Goal: Task Accomplishment & Management: Manage account settings

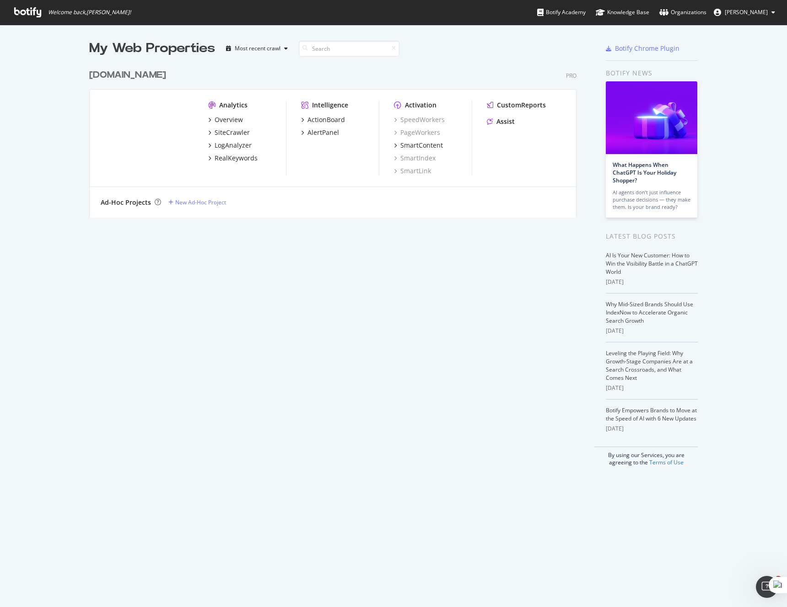
click at [259, 147] on div "LogAnalyzer" at bounding box center [247, 145] width 78 height 9
click at [244, 144] on div "LogAnalyzer" at bounding box center [232, 145] width 37 height 9
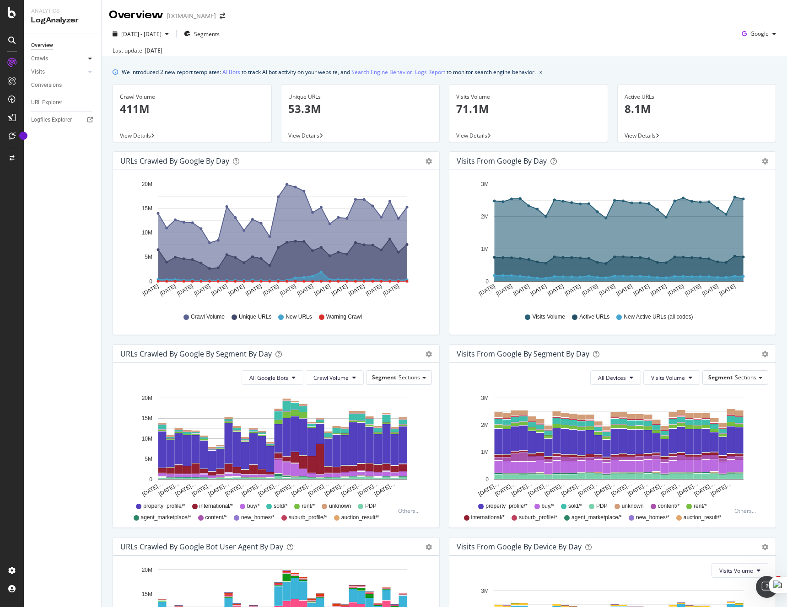
click at [91, 57] on icon at bounding box center [90, 58] width 4 height 5
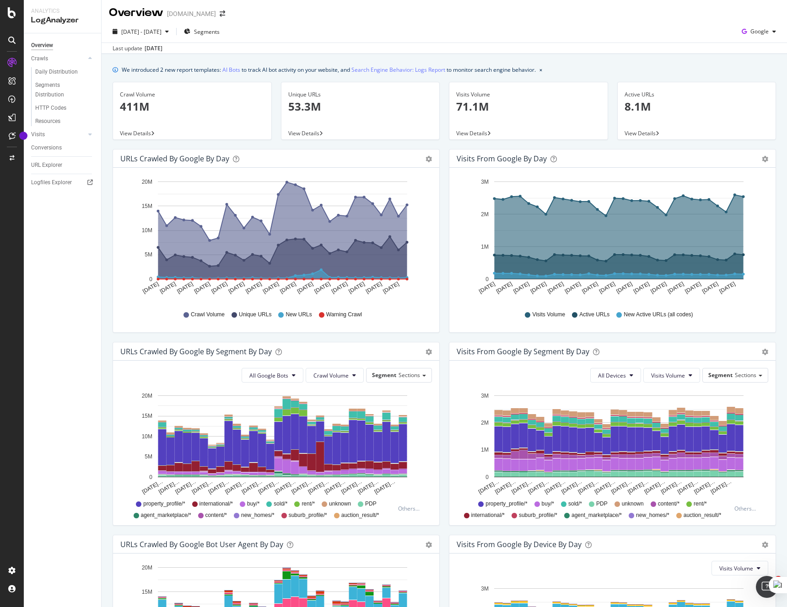
scroll to position [4, 0]
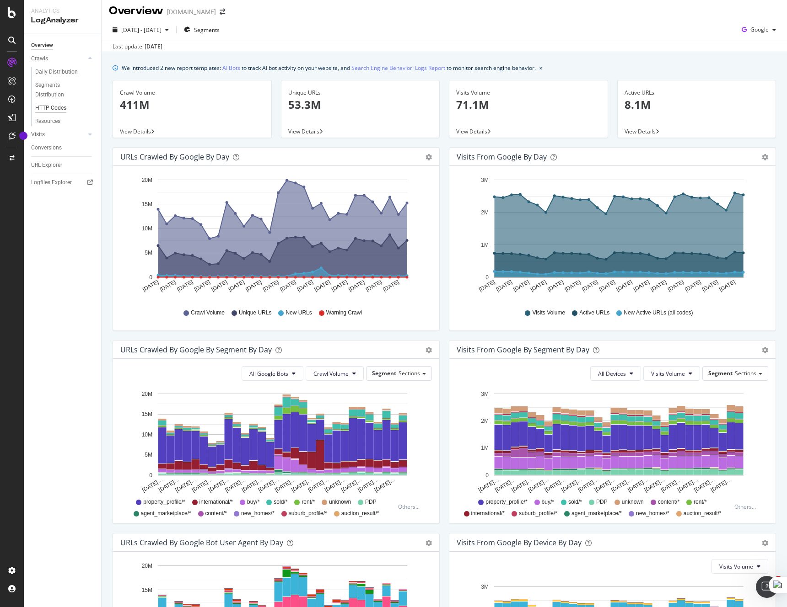
click at [63, 110] on div "HTTP Codes" at bounding box center [50, 108] width 31 height 10
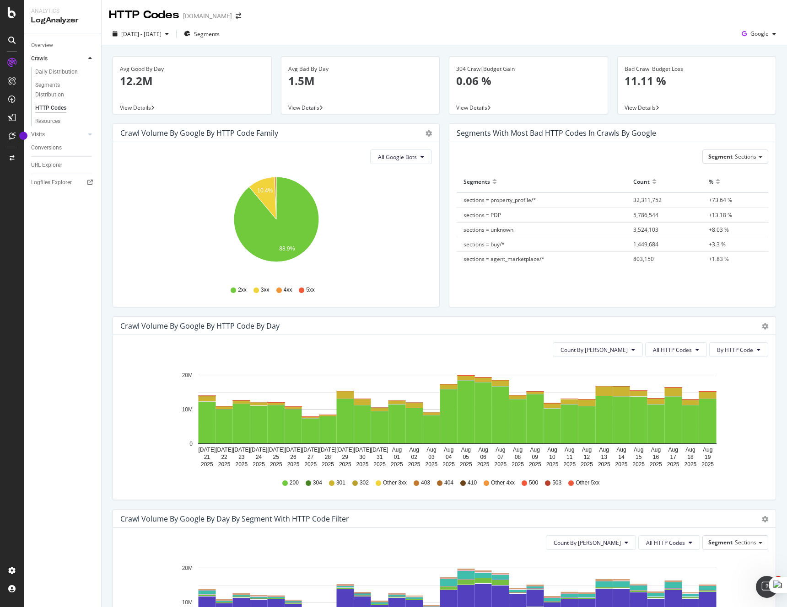
click at [308, 289] on span "5xx" at bounding box center [310, 290] width 9 height 8
click at [302, 289] on icon at bounding box center [301, 290] width 5 height 5
click at [689, 353] on span "All HTTP Codes" at bounding box center [672, 350] width 39 height 8
click at [675, 449] on span "5xx family" at bounding box center [677, 453] width 46 height 8
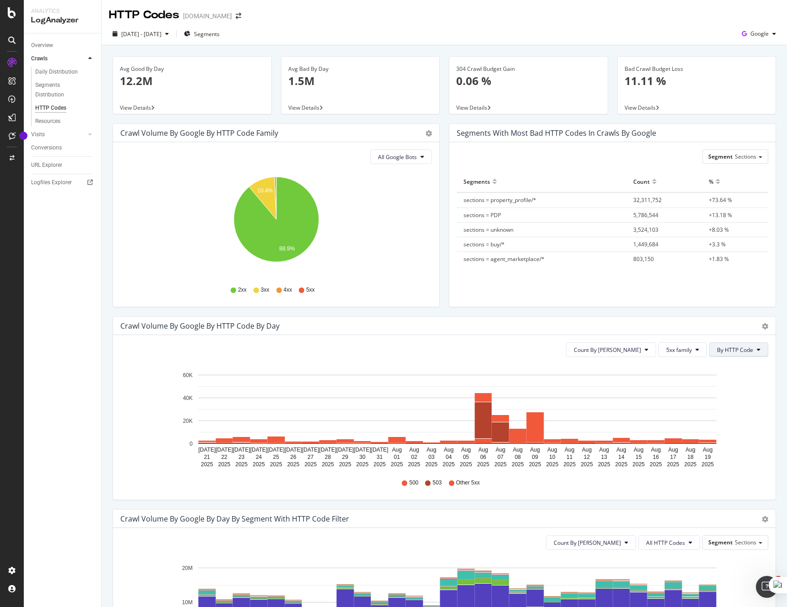
click at [750, 354] on button "By HTTP Code" at bounding box center [738, 350] width 59 height 15
click at [694, 354] on button "5xx family" at bounding box center [682, 350] width 48 height 15
click at [697, 403] on span "Bad HTTP Codes" at bounding box center [689, 402] width 46 height 8
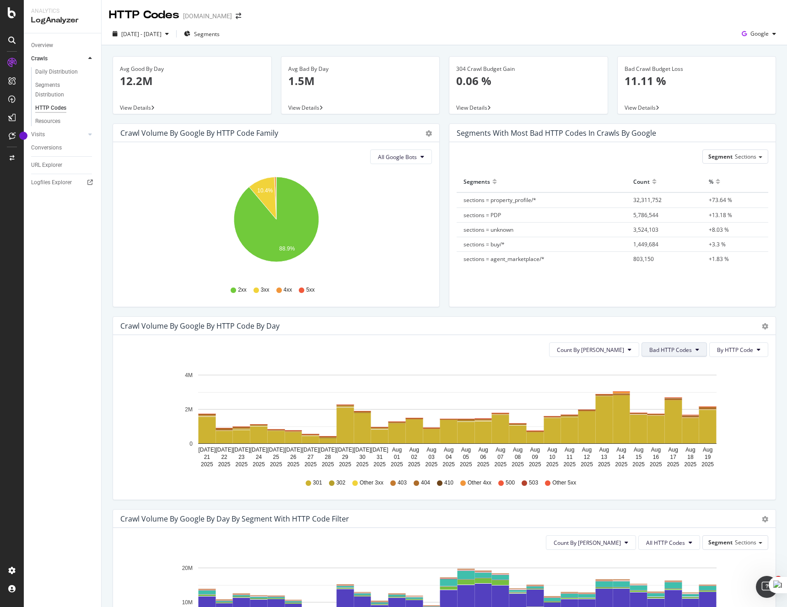
click at [686, 355] on button "Bad HTTP Codes" at bounding box center [673, 350] width 65 height 15
click at [672, 436] on span "4xx family" at bounding box center [673, 436] width 46 height 8
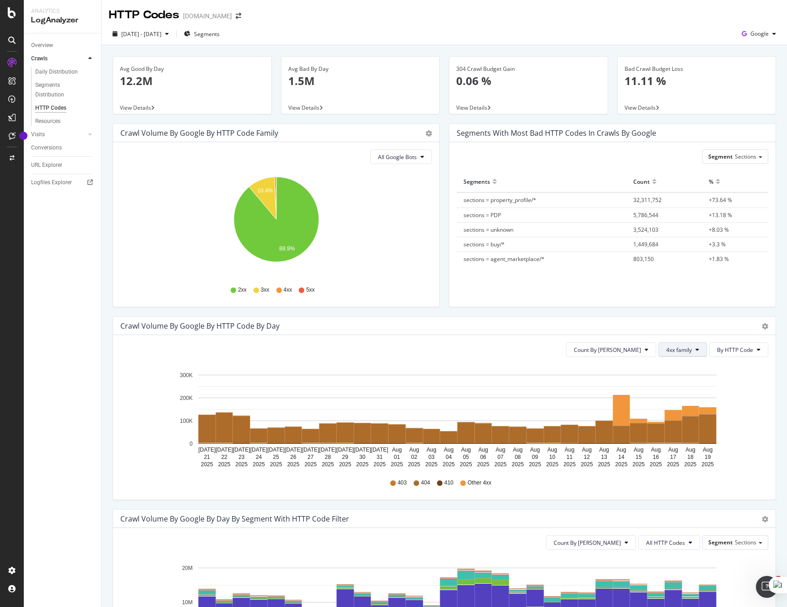
click at [685, 351] on span "4xx family" at bounding box center [679, 350] width 26 height 8
click at [683, 449] on span "5xx family" at bounding box center [689, 453] width 46 height 8
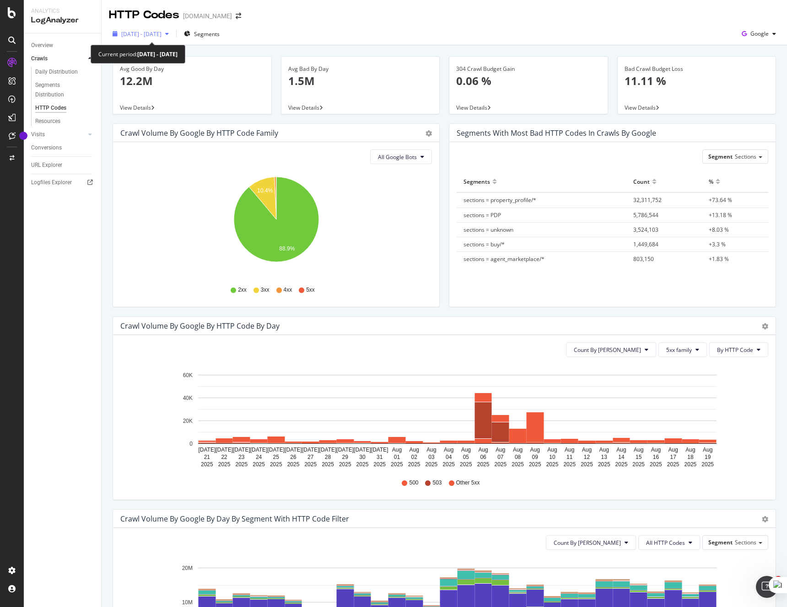
click at [172, 30] on div "[DATE] - [DATE]" at bounding box center [141, 34] width 64 height 14
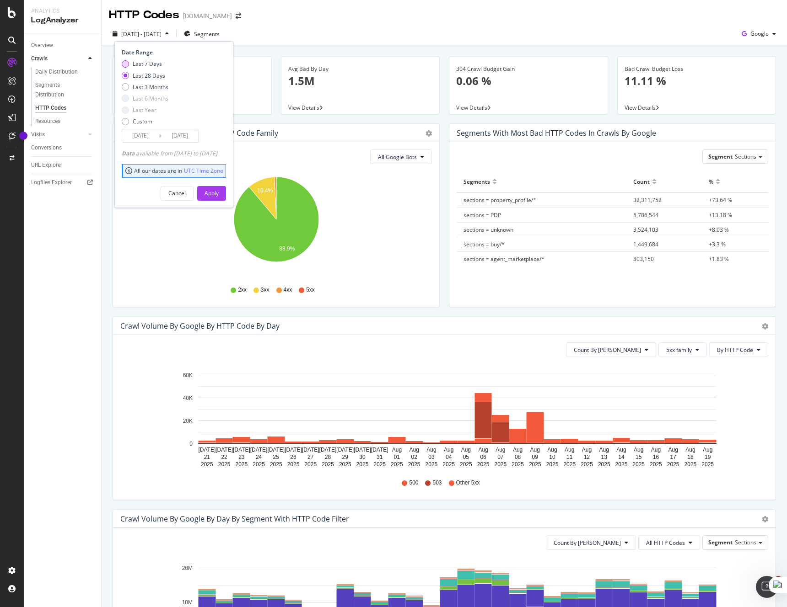
click at [158, 64] on div "Last 7 Days" at bounding box center [147, 64] width 29 height 8
click at [147, 121] on div "Custom" at bounding box center [143, 122] width 20 height 8
type input "[DATE]"
click at [176, 136] on input "[DATE]" at bounding box center [179, 135] width 37 height 13
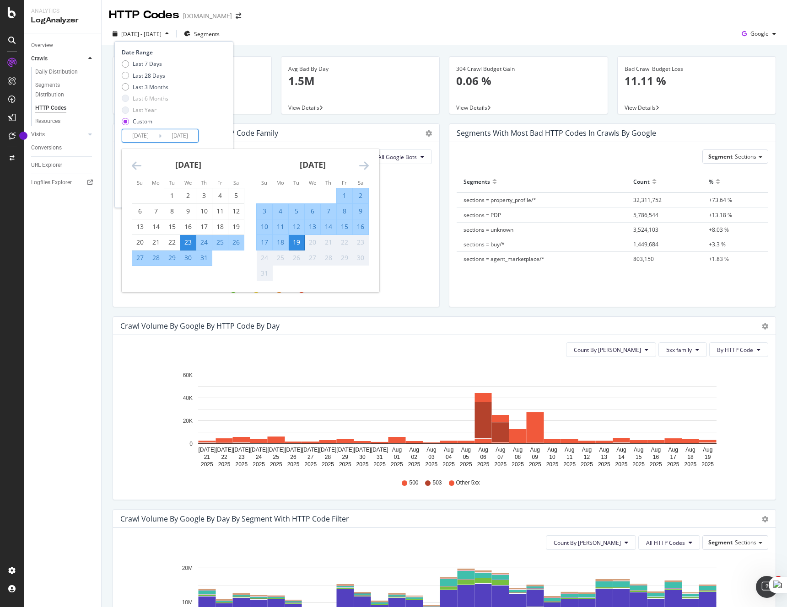
click at [327, 45] on div "Avg Good By Day 12.2M View Details Avg Bad By Day 1.5M View Details 304 Crawl B…" at bounding box center [444, 495] width 685 height 901
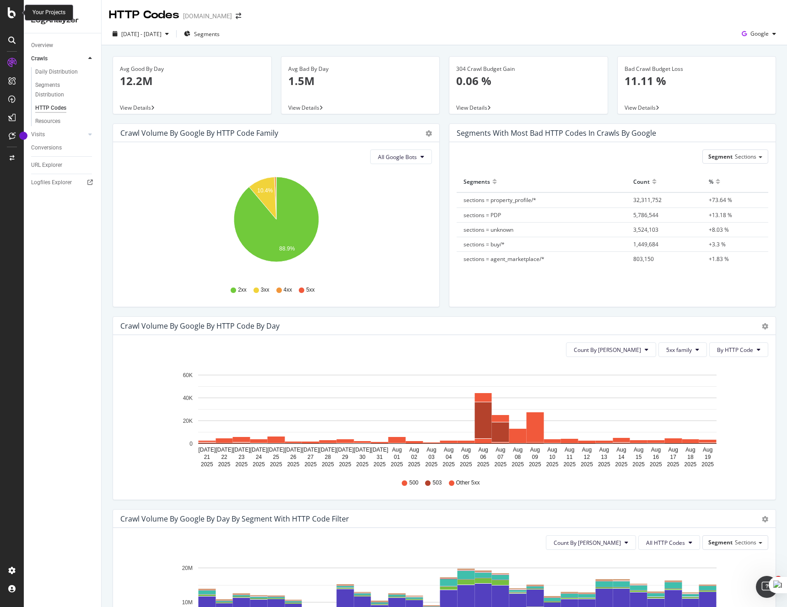
click at [14, 11] on icon at bounding box center [12, 12] width 8 height 11
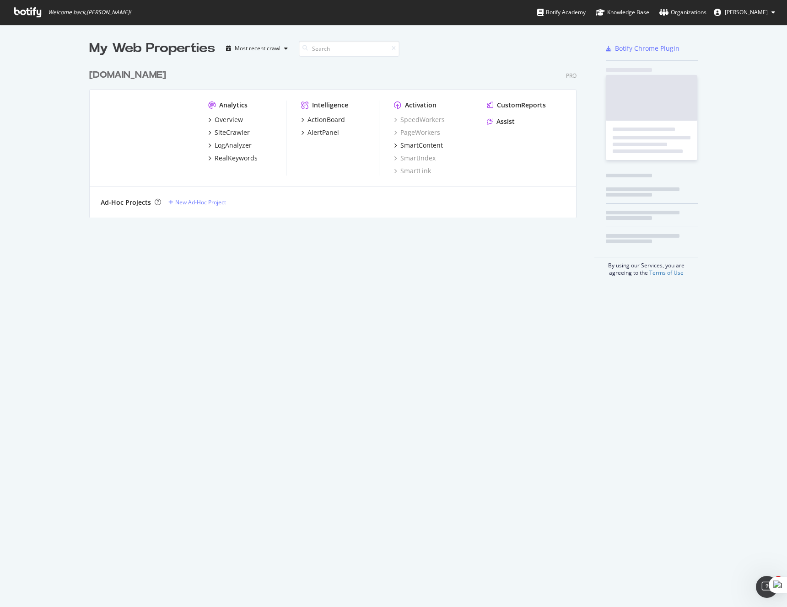
scroll to position [607, 787]
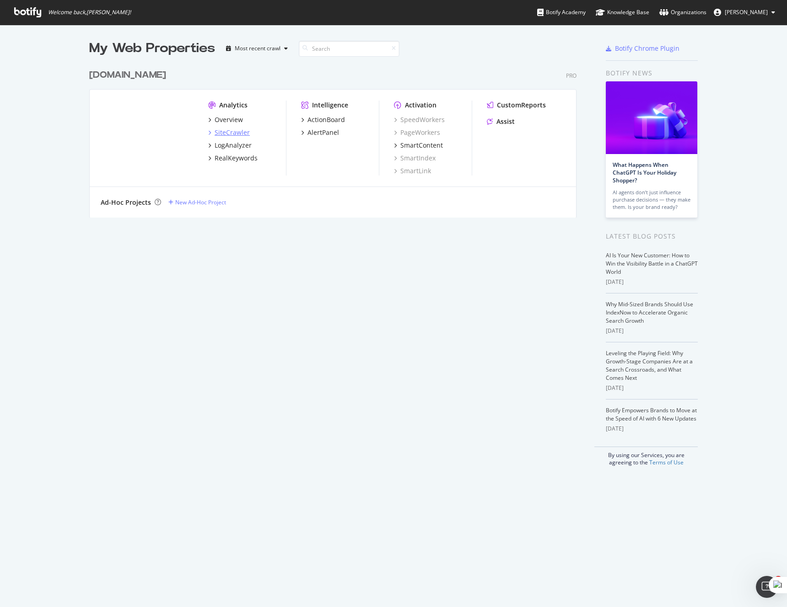
click at [237, 129] on div "SiteCrawler" at bounding box center [231, 132] width 35 height 9
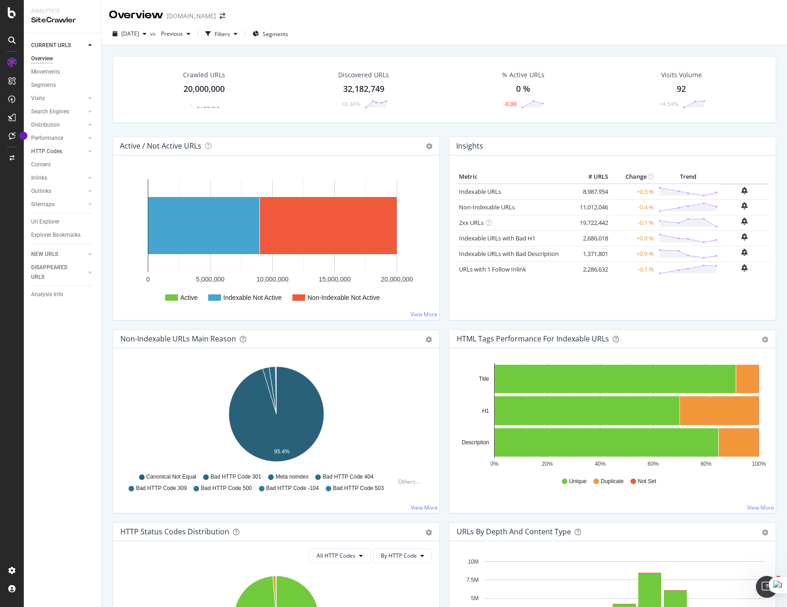
click at [85, 150] on div at bounding box center [80, 151] width 9 height 9
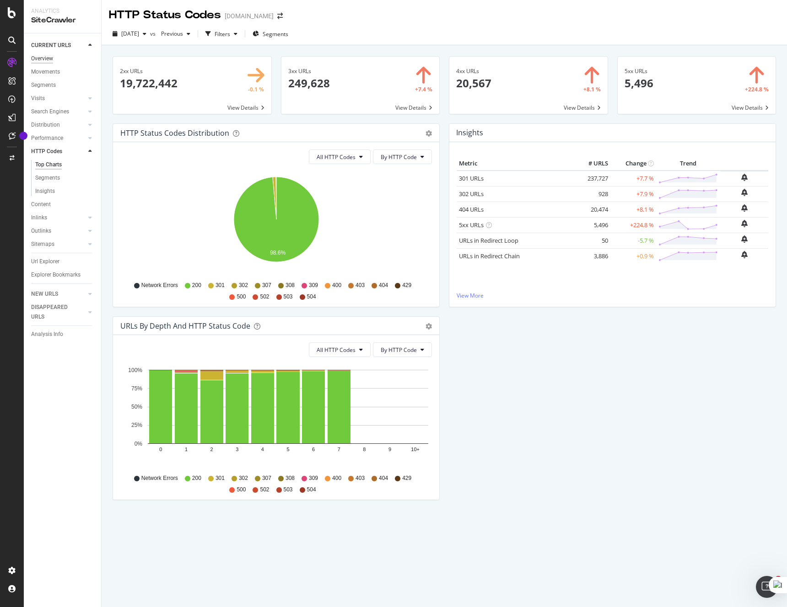
click at [49, 57] on div "Overview" at bounding box center [42, 59] width 22 height 10
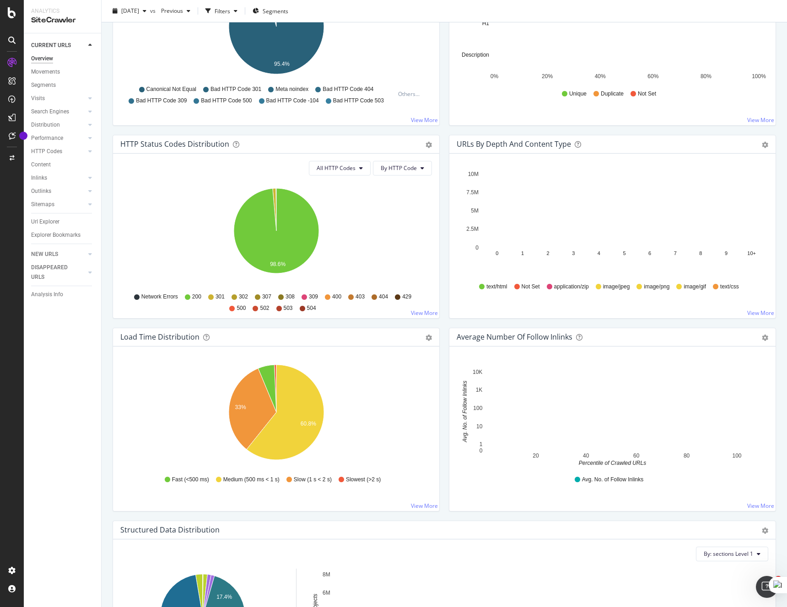
scroll to position [391, 0]
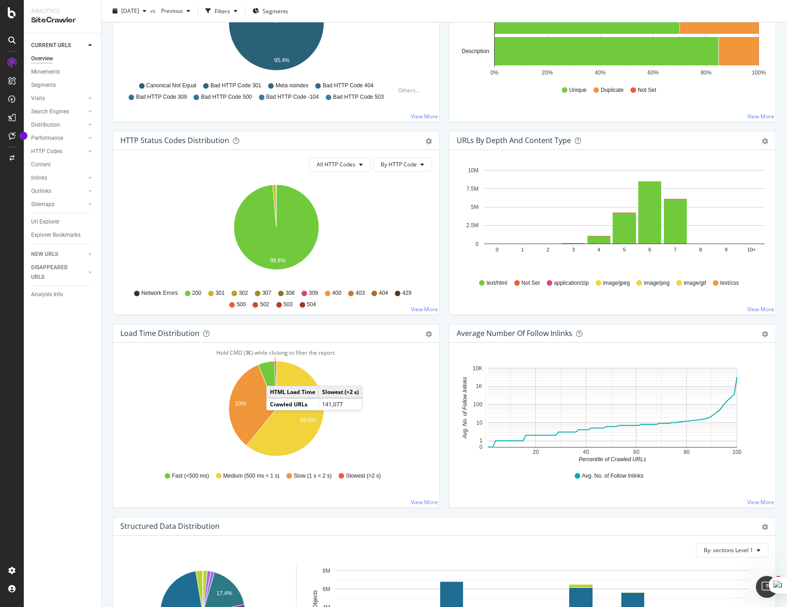
click at [275, 377] on icon "A chart." at bounding box center [275, 385] width 2 height 48
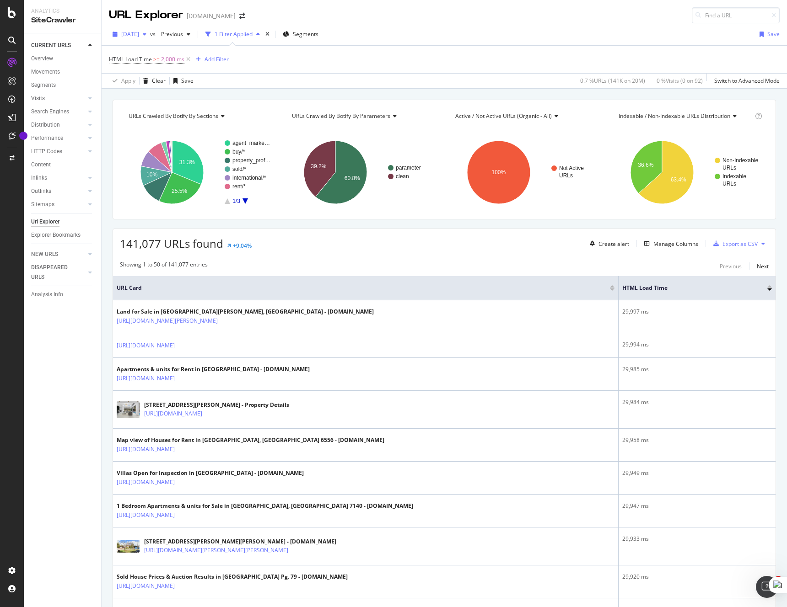
click at [139, 37] on span "[DATE]" at bounding box center [130, 34] width 18 height 8
click at [48, 117] on div "AlertPanel" at bounding box center [48, 121] width 29 height 9
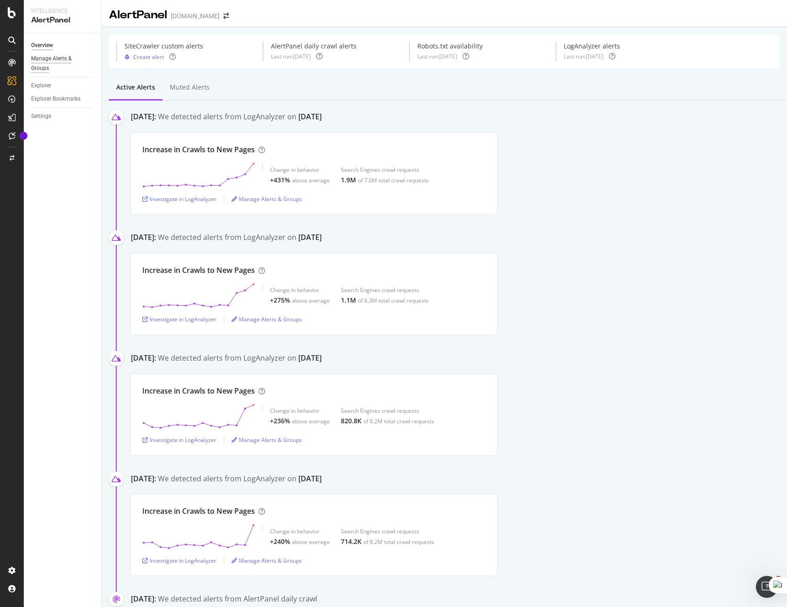
click at [55, 61] on div "Manage Alerts & Groups" at bounding box center [58, 63] width 55 height 19
click at [556, 182] on div "Increase in Crawls to New Pages Change in behavior +431% above average Search E…" at bounding box center [459, 173] width 656 height 81
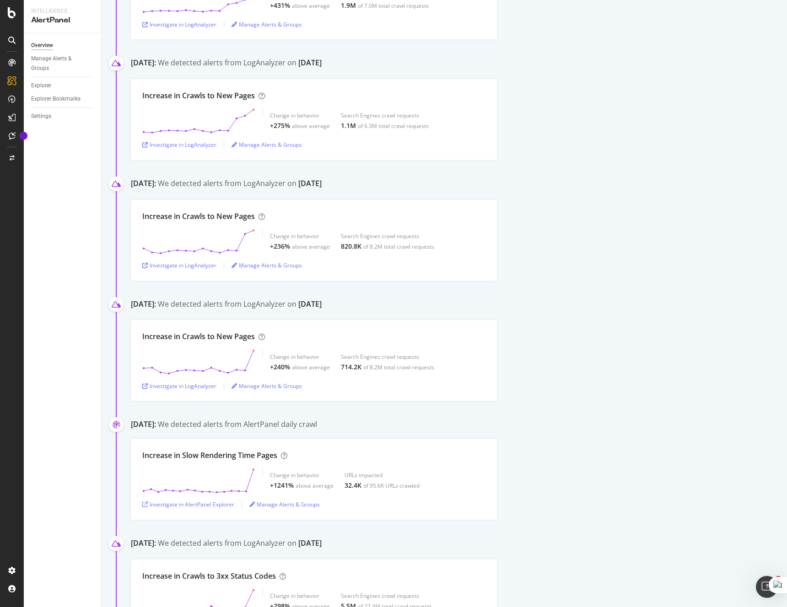
scroll to position [145, 0]
